Goal: Check status

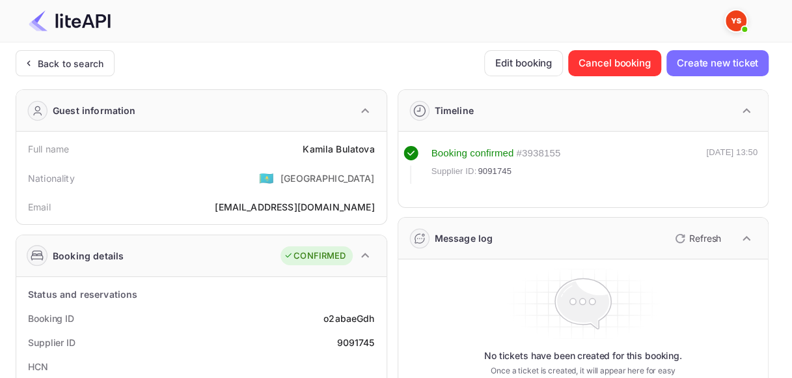
click at [89, 57] on div "Back to search" at bounding box center [71, 64] width 66 height 14
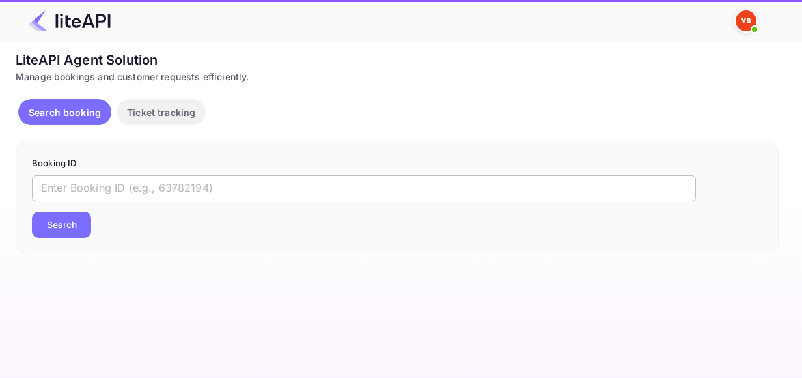
click at [223, 185] on input "text" at bounding box center [364, 188] width 664 height 26
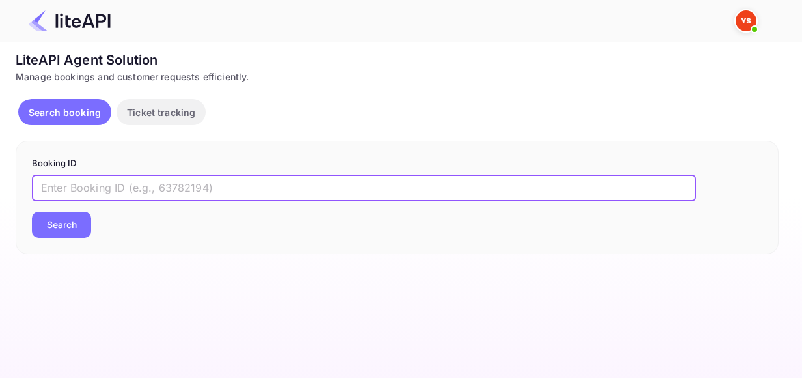
paste input "9011590"
type input "9011590"
click at [20, 229] on div "Booking ID 9011590 ​ Search" at bounding box center [397, 197] width 763 height 113
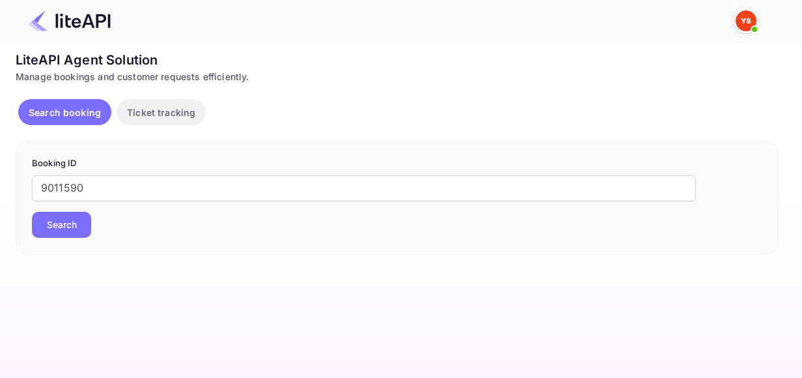
click at [43, 227] on button "Search" at bounding box center [61, 225] width 59 height 26
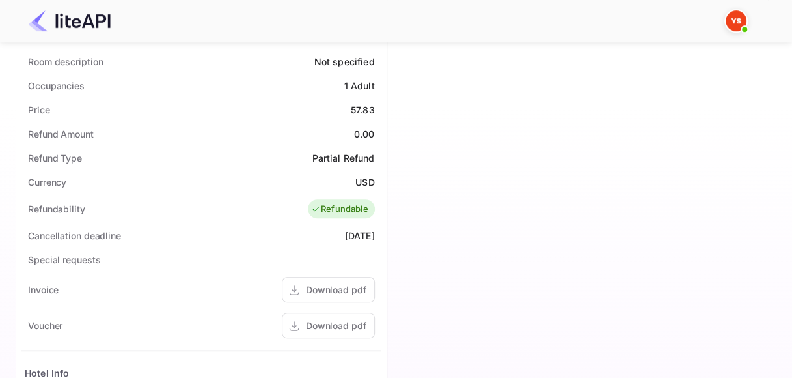
scroll to position [521, 0]
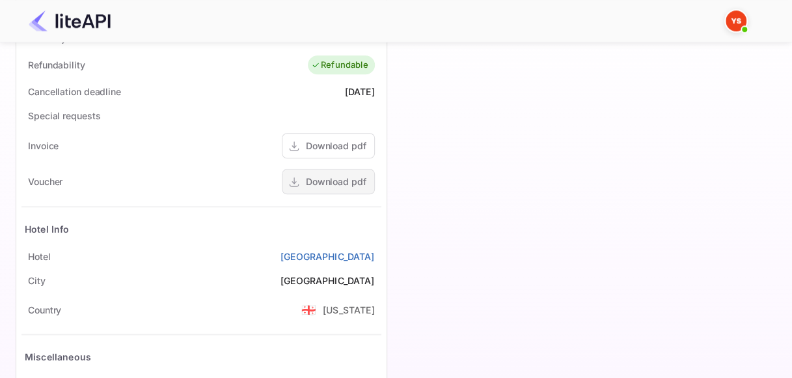
click at [333, 185] on div "Download pdf" at bounding box center [336, 182] width 61 height 14
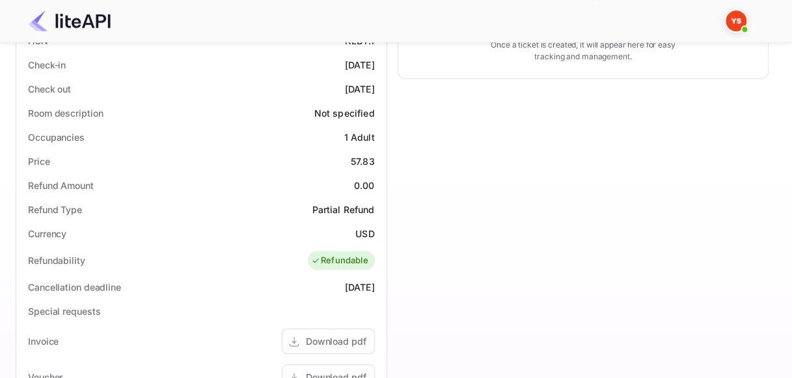
scroll to position [195, 0]
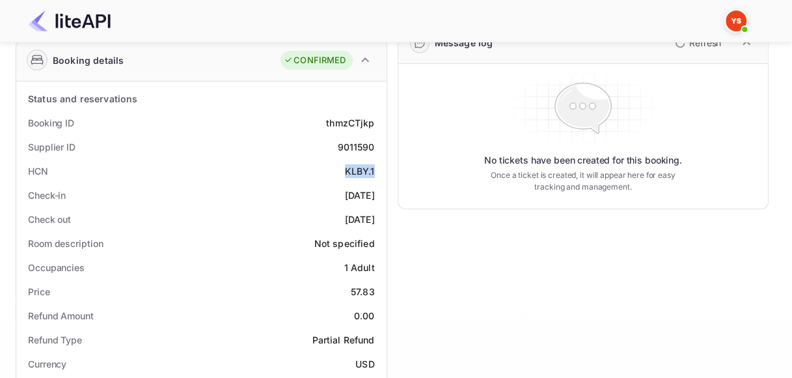
drag, startPoint x: 345, startPoint y: 168, endPoint x: 374, endPoint y: 168, distance: 28.7
click at [374, 168] on div "KLBY.1" at bounding box center [360, 171] width 30 height 14
copy div "KLBY.1"
click at [339, 119] on div "thmzCTjkp" at bounding box center [350, 123] width 48 height 14
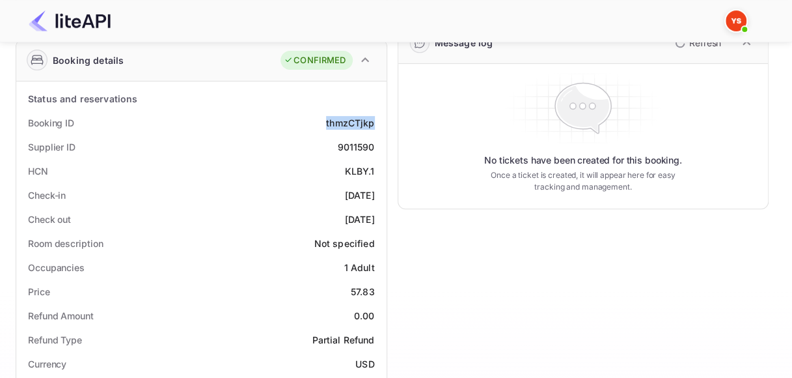
copy div "thmzCTjkp"
click at [343, 147] on div "9011590" at bounding box center [355, 147] width 37 height 14
copy div "9011590"
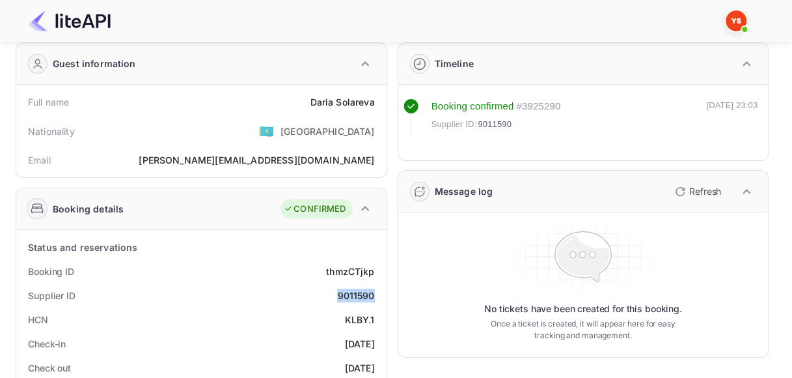
scroll to position [0, 0]
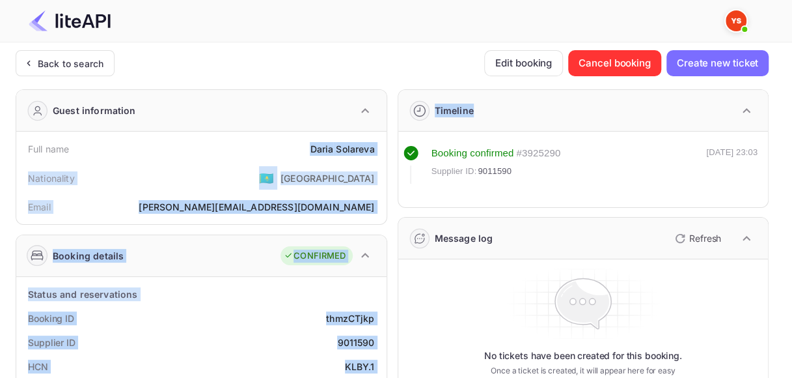
drag, startPoint x: 311, startPoint y: 147, endPoint x: 389, endPoint y: 150, distance: 78.2
click at [353, 151] on div "[PERSON_NAME]" at bounding box center [342, 149] width 64 height 14
click at [313, 149] on div "[PERSON_NAME]" at bounding box center [342, 149] width 64 height 14
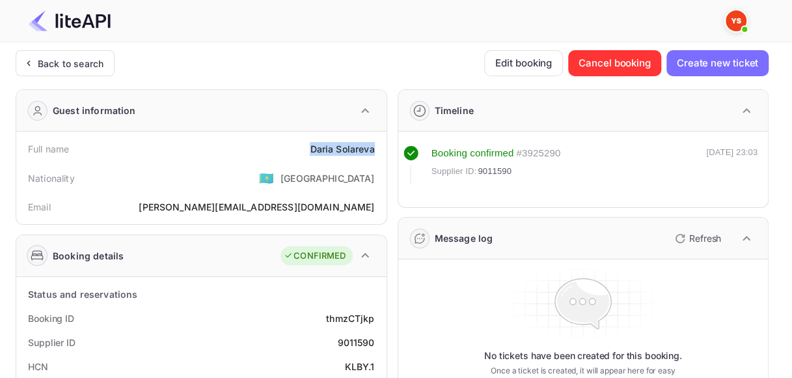
drag, startPoint x: 310, startPoint y: 149, endPoint x: 375, endPoint y: 148, distance: 65.1
click at [375, 148] on div "Full name [PERSON_NAME]" at bounding box center [201, 149] width 360 height 24
copy div "[PERSON_NAME]"
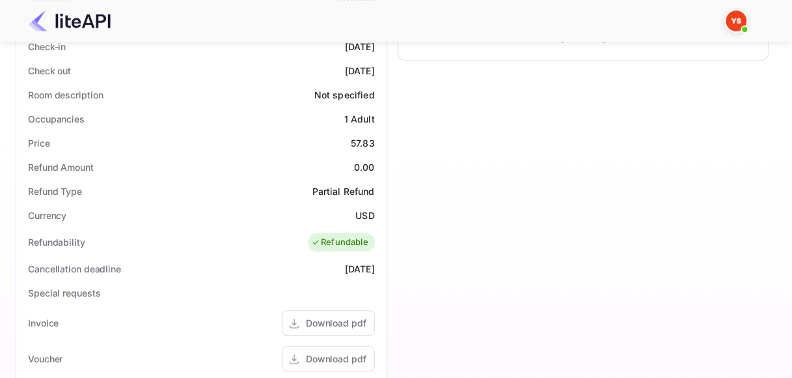
scroll to position [521, 0]
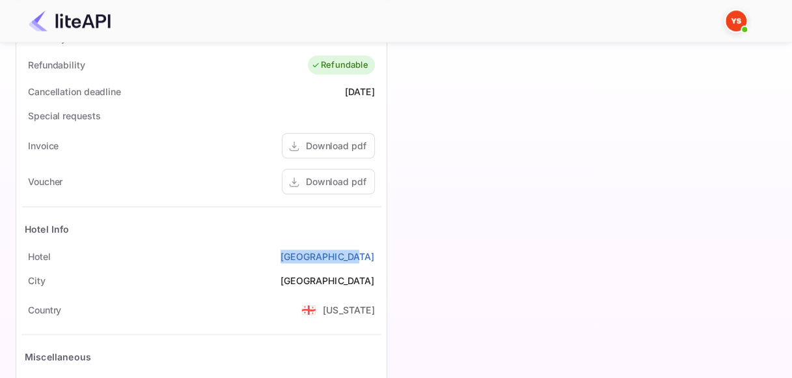
drag, startPoint x: 298, startPoint y: 257, endPoint x: 378, endPoint y: 257, distance: 79.4
click at [378, 257] on div "[GEOGRAPHIC_DATA]" at bounding box center [201, 256] width 360 height 24
copy link "[GEOGRAPHIC_DATA]"
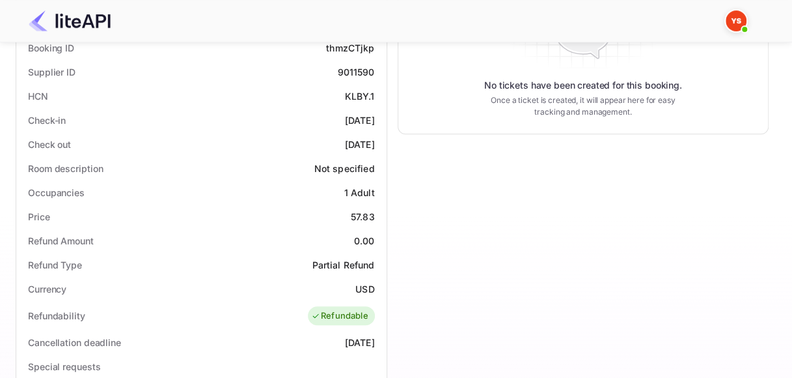
scroll to position [260, 0]
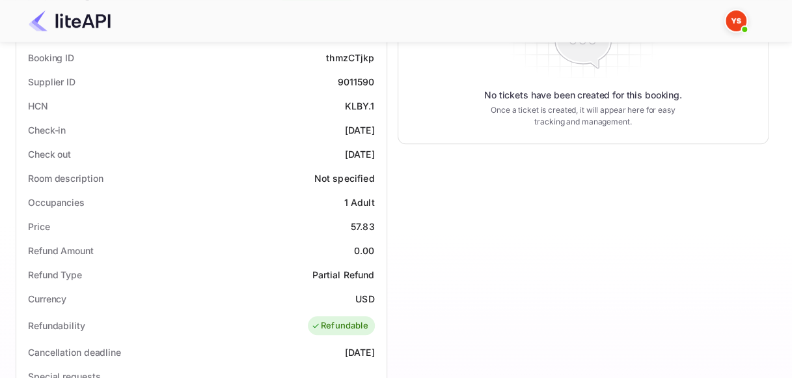
drag, startPoint x: 322, startPoint y: 129, endPoint x: 379, endPoint y: 130, distance: 57.3
click at [379, 130] on div "Check-in [DATE]" at bounding box center [201, 130] width 360 height 24
copy div "[DATE]"
drag, startPoint x: 320, startPoint y: 154, endPoint x: 389, endPoint y: 151, distance: 69.1
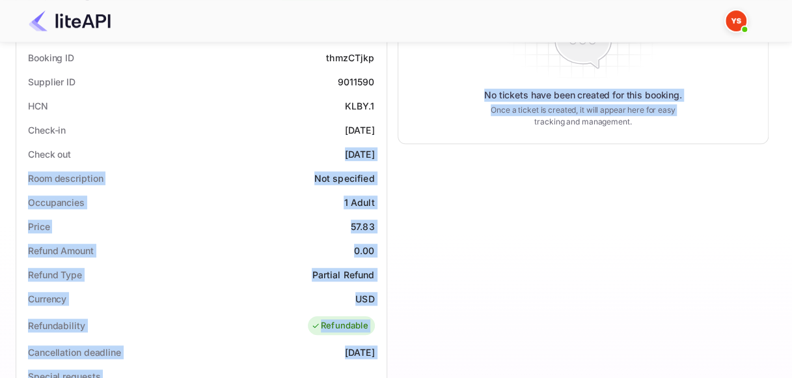
click at [388, 151] on div "Guest information Full name [PERSON_NAME] Nationality 🇰🇿 [DEMOGRAPHIC_DATA] Ema…" at bounding box center [387, 268] width 764 height 901
drag, startPoint x: 370, startPoint y: 158, endPoint x: 342, endPoint y: 156, distance: 28.1
click at [370, 158] on div "[DATE]" at bounding box center [360, 154] width 30 height 14
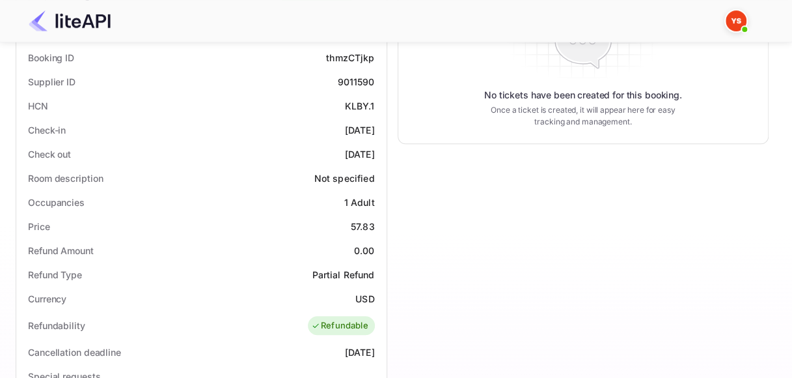
drag, startPoint x: 322, startPoint y: 152, endPoint x: 384, endPoint y: 151, distance: 62.5
click at [384, 152] on div "Status and reservations Booking ID thmzCTjkp Supplier ID 9011590 HCN KLBY.1 Che…" at bounding box center [201, 362] width 371 height 693
copy div "[DATE]"
